Goal: Find contact information: Find contact information

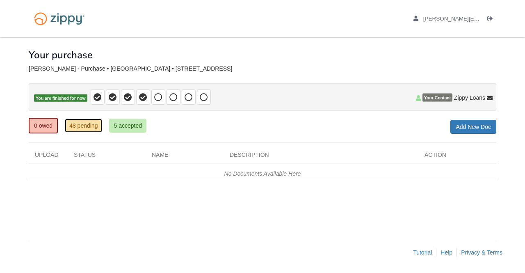
click at [82, 127] on link "48 pending" at bounding box center [83, 126] width 37 height 14
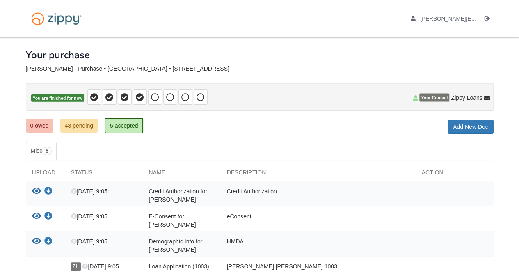
scroll to position [41, 0]
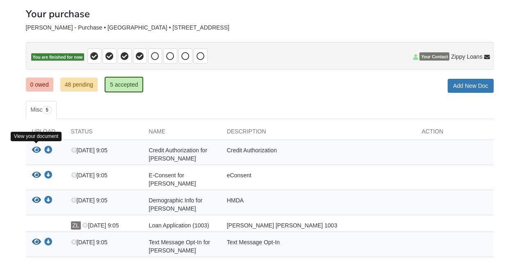
click at [34, 146] on icon "View Credit Authorization for Arron Perkins" at bounding box center [36, 150] width 9 height 8
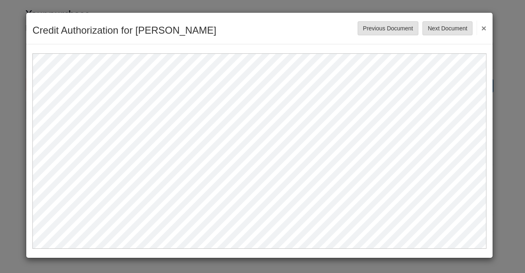
click at [484, 28] on button "×" at bounding box center [481, 28] width 9 height 15
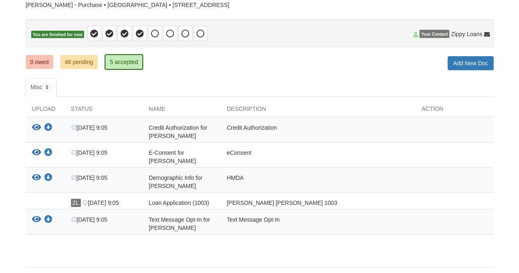
scroll to position [83, 0]
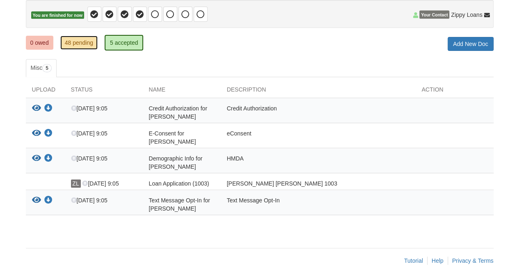
click at [79, 41] on link "48 pending" at bounding box center [78, 43] width 37 height 14
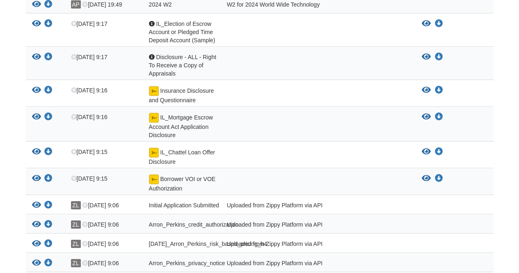
scroll to position [1230, 0]
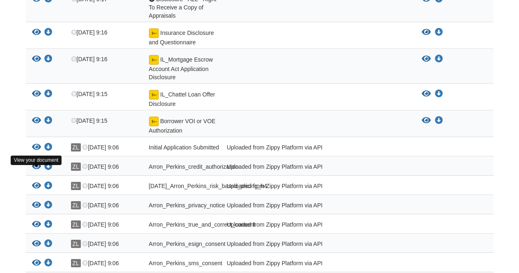
click at [36, 182] on icon "View 07-21-2025_Arron_Perkins_risk_based_pricing_h4" at bounding box center [36, 186] width 9 height 8
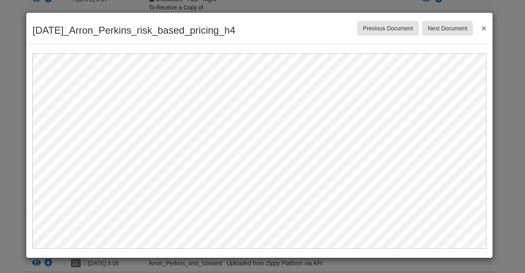
click at [480, 26] on button "×" at bounding box center [481, 28] width 9 height 15
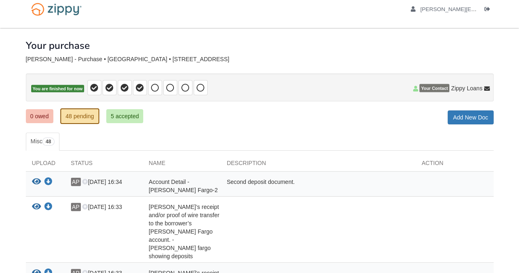
scroll to position [0, 0]
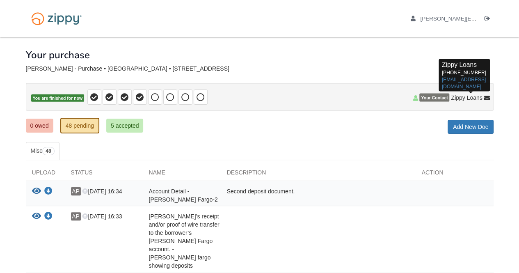
click at [466, 96] on span "Zippy Loans" at bounding box center [466, 98] width 31 height 8
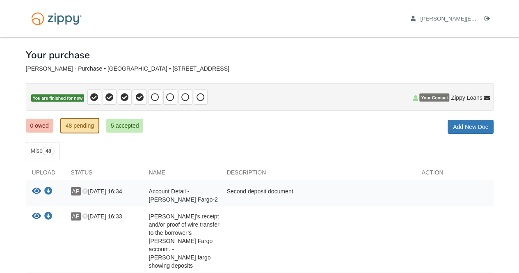
click at [428, 98] on span "Your Contact" at bounding box center [434, 98] width 30 height 8
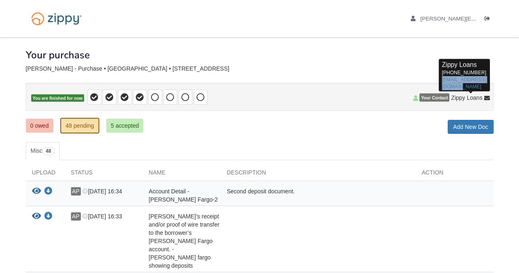
drag, startPoint x: 460, startPoint y: 86, endPoint x: 438, endPoint y: 78, distance: 23.5
click at [438, 78] on div "Zippy Loans 512-975-2947 zippyguide@zippymh.com" at bounding box center [463, 75] width 51 height 33
copy link "zippyguide@zippymh.com"
